Goal: Find specific page/section

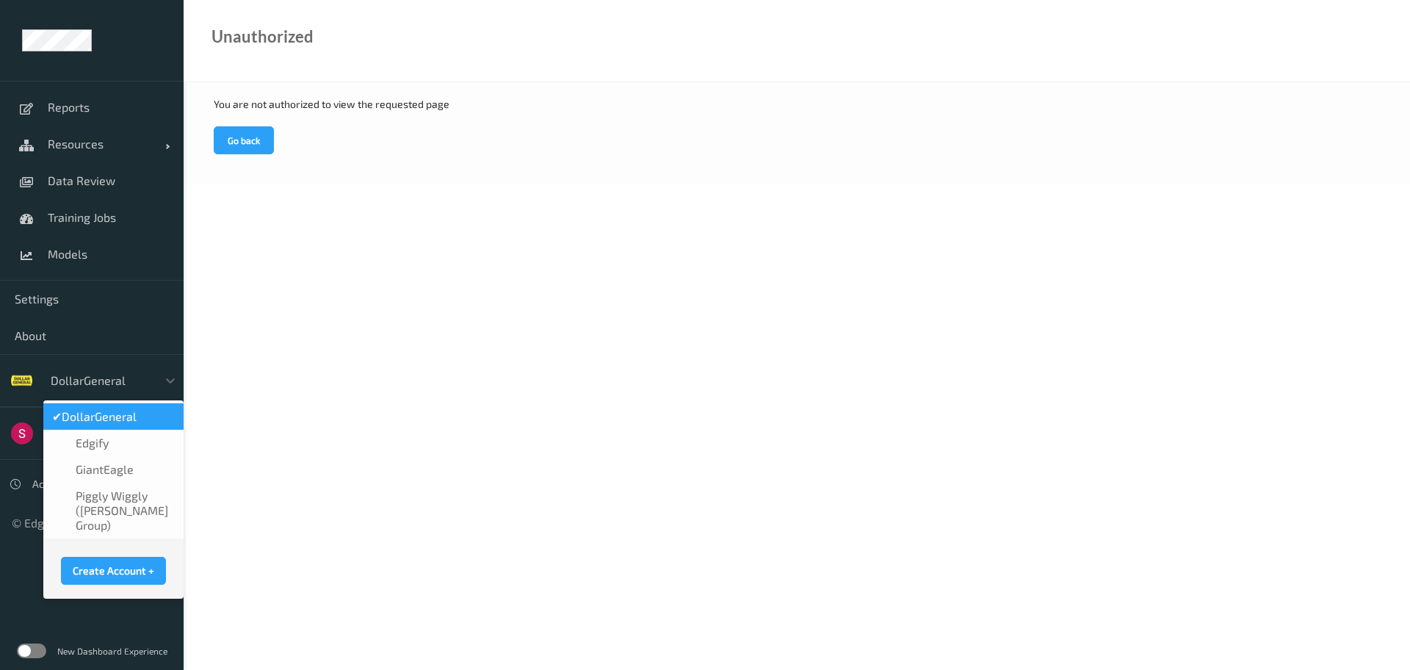
click at [136, 377] on div at bounding box center [100, 380] width 99 height 18
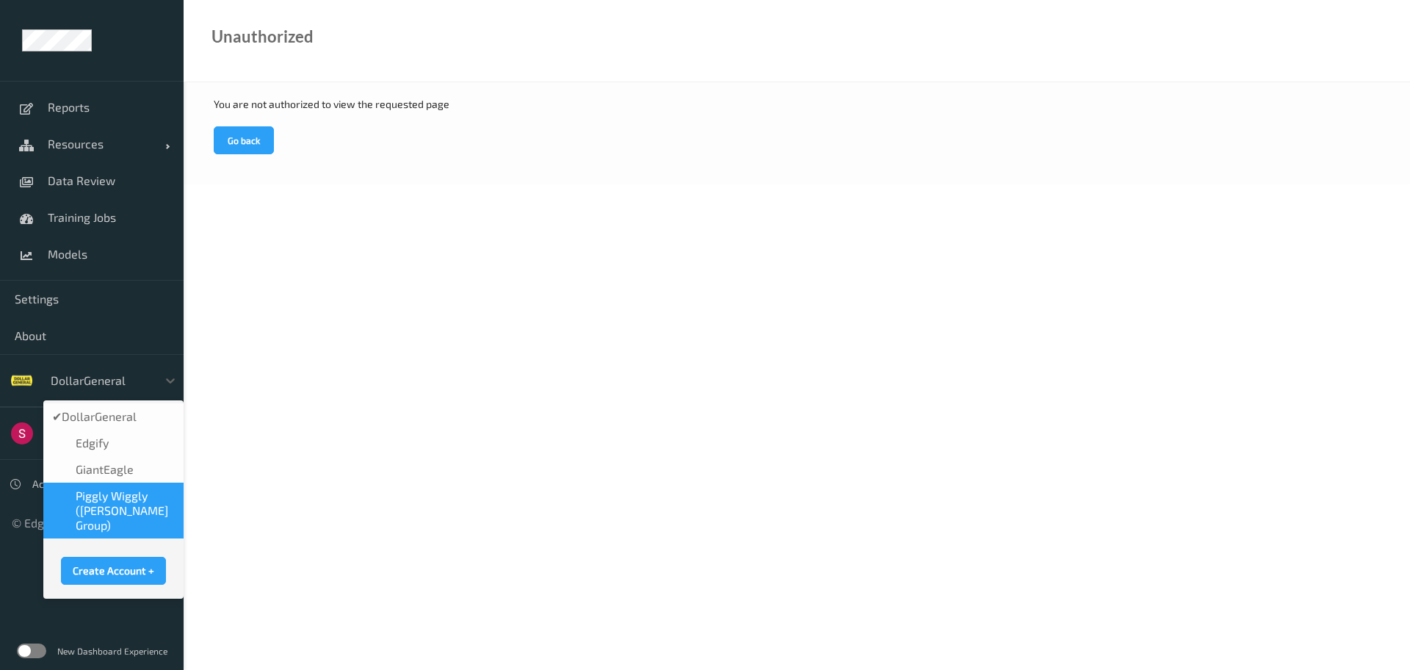
click at [123, 498] on span "Piggly Wiggly ([PERSON_NAME] Group)" at bounding box center [125, 510] width 99 height 44
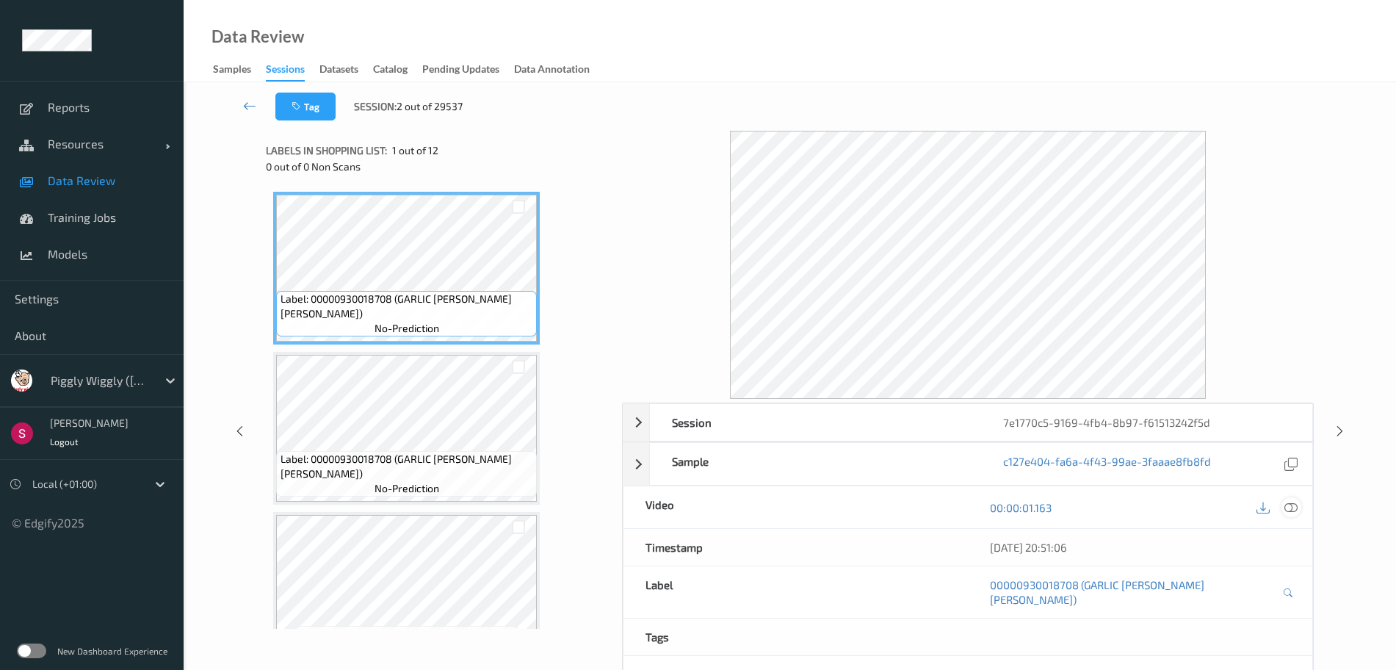
click at [1294, 504] on icon at bounding box center [1290, 507] width 13 height 13
